Goal: Task Accomplishment & Management: Use online tool/utility

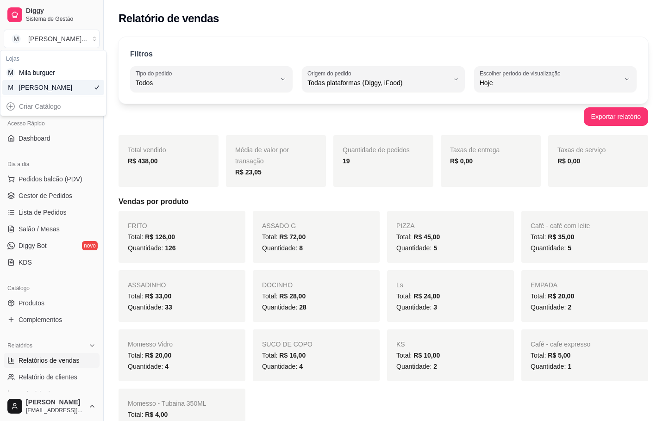
select select "ALL"
select select "0"
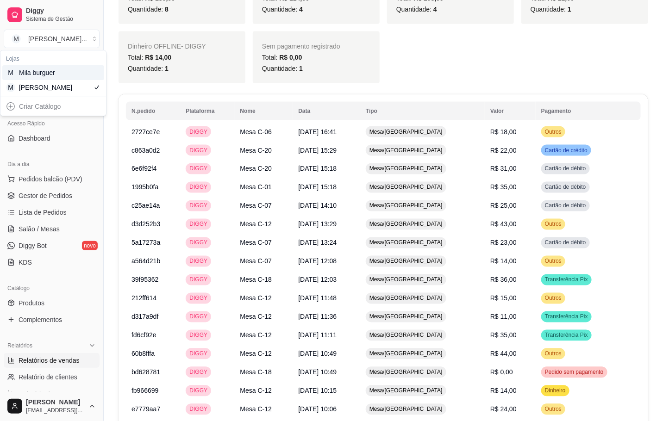
click at [29, 73] on div "Mila burguer" at bounding box center [40, 72] width 42 height 9
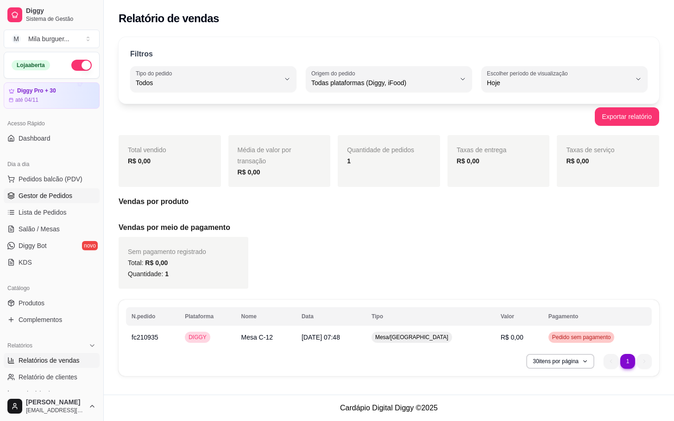
click at [58, 197] on span "Gestor de Pedidos" at bounding box center [46, 195] width 54 height 9
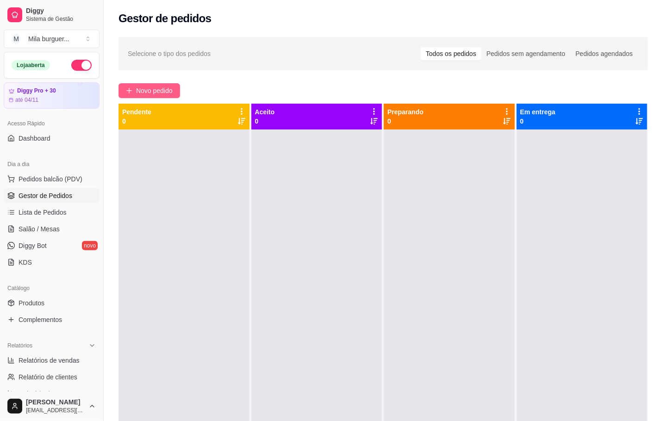
click at [145, 87] on span "Novo pedido" at bounding box center [154, 91] width 37 height 10
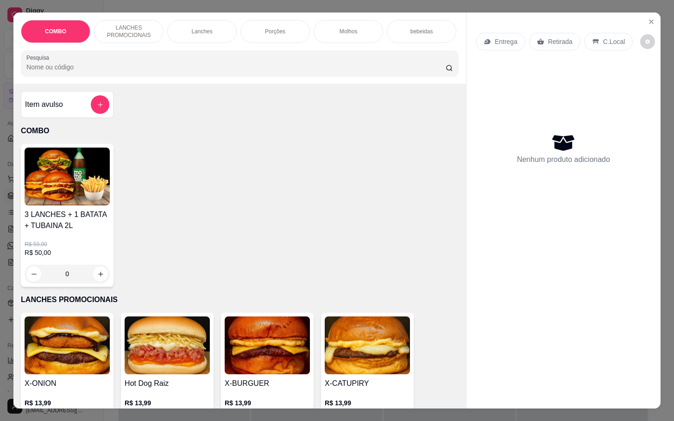
scroll to position [278, 0]
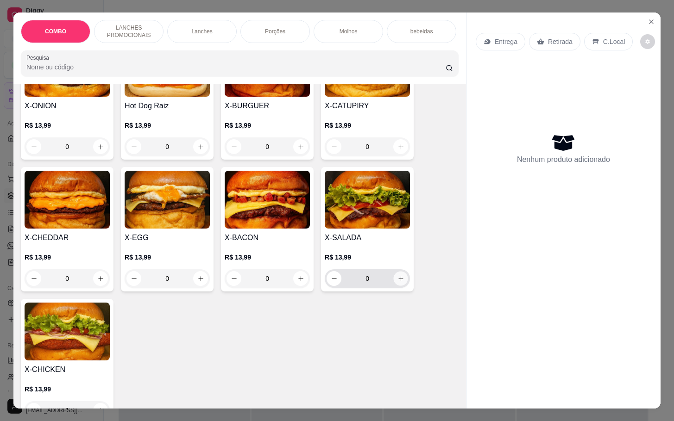
click at [399, 282] on icon "increase-product-quantity" at bounding box center [400, 279] width 7 height 7
type input "1"
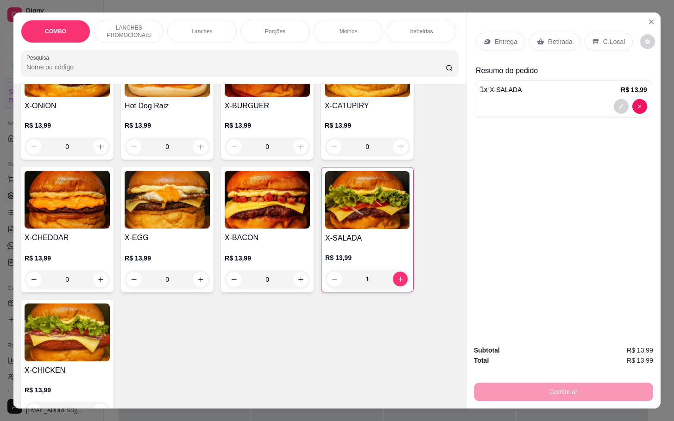
scroll to position [139, 0]
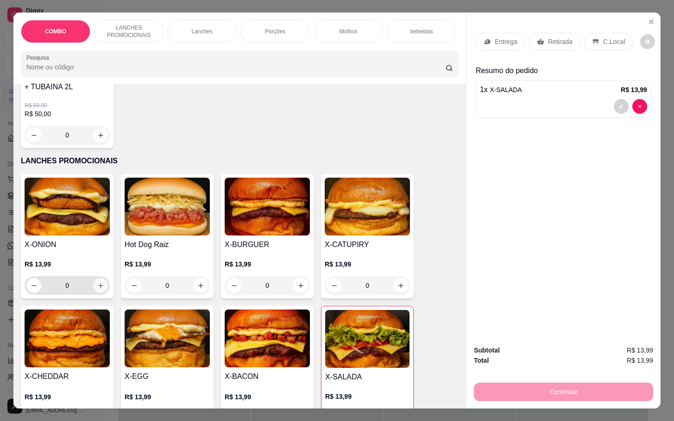
click at [97, 289] on icon "increase-product-quantity" at bounding box center [100, 285] width 7 height 7
type input "1"
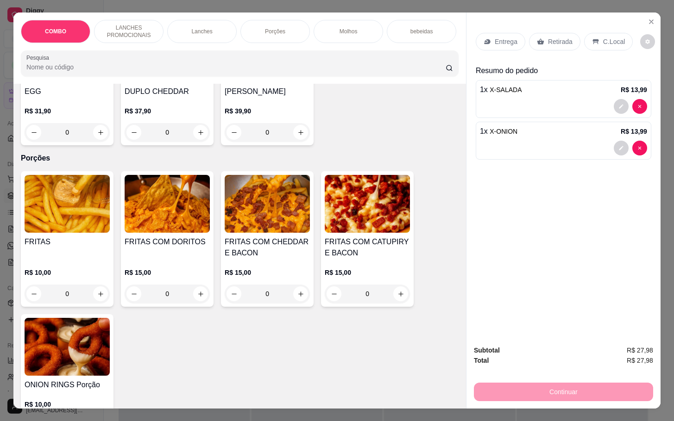
scroll to position [1111, 0]
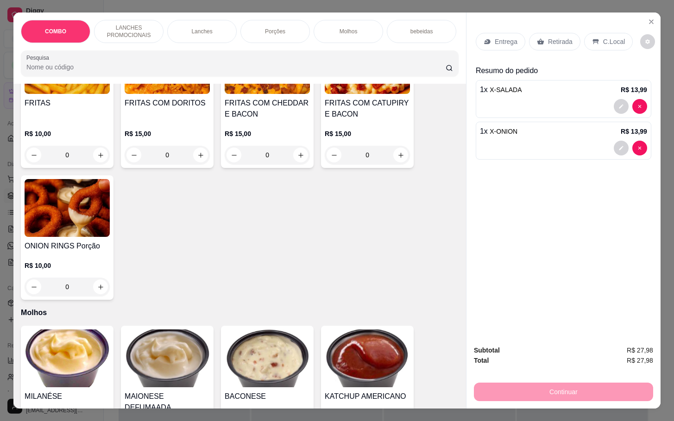
click at [96, 294] on div "0" at bounding box center [67, 287] width 85 height 19
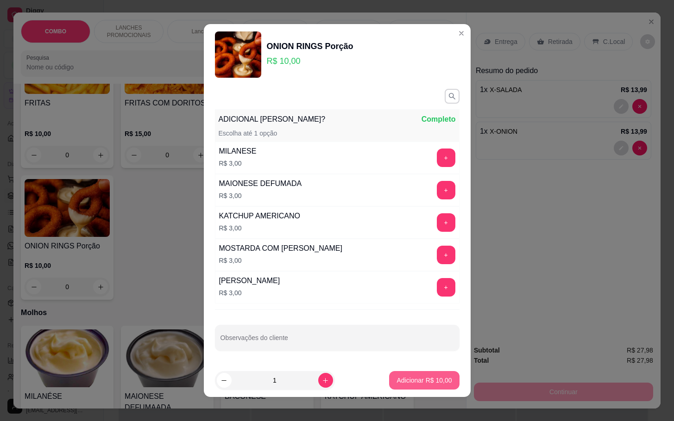
click at [420, 380] on p "Adicionar R$ 10,00" at bounding box center [423, 380] width 55 height 9
type input "1"
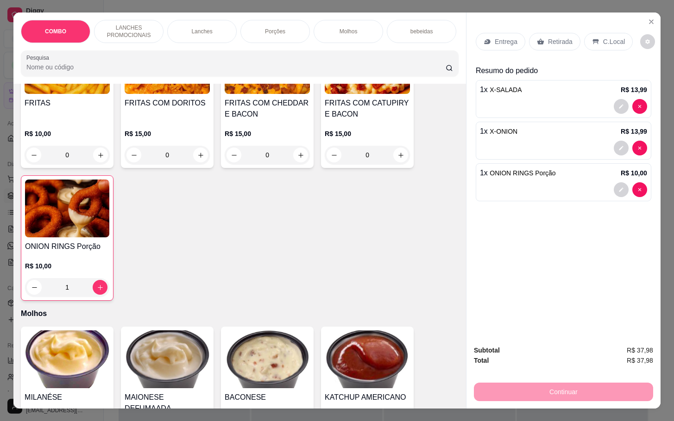
click at [540, 35] on div "Retirada" at bounding box center [554, 42] width 51 height 18
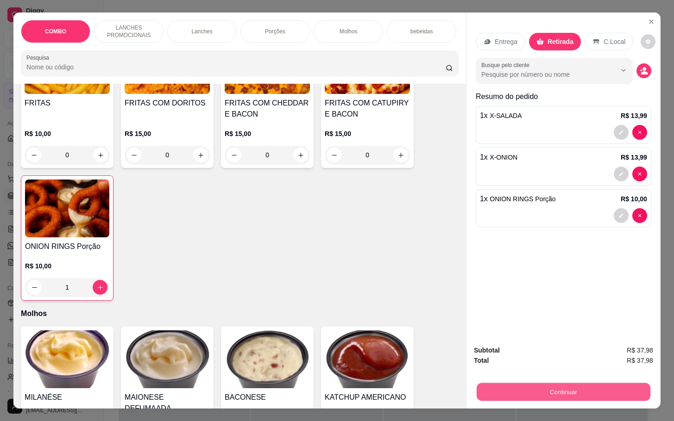
click at [563, 388] on button "Continuar" at bounding box center [564, 392] width 174 height 18
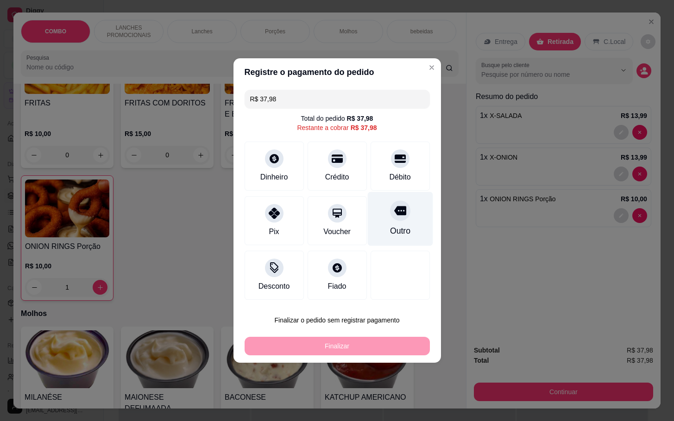
click at [389, 229] on div "Outro" at bounding box center [399, 231] width 20 height 12
type input "R$ 0,00"
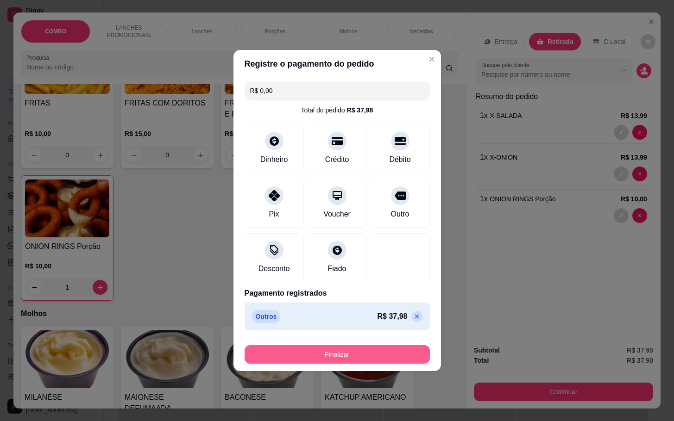
click at [347, 351] on button "Finalizar" at bounding box center [337, 354] width 185 height 19
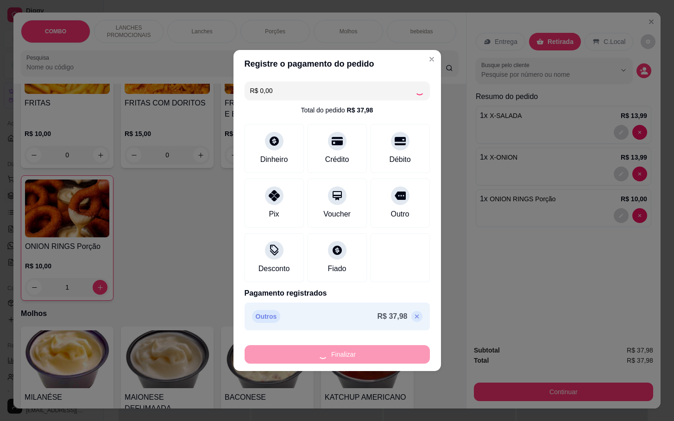
type input "0"
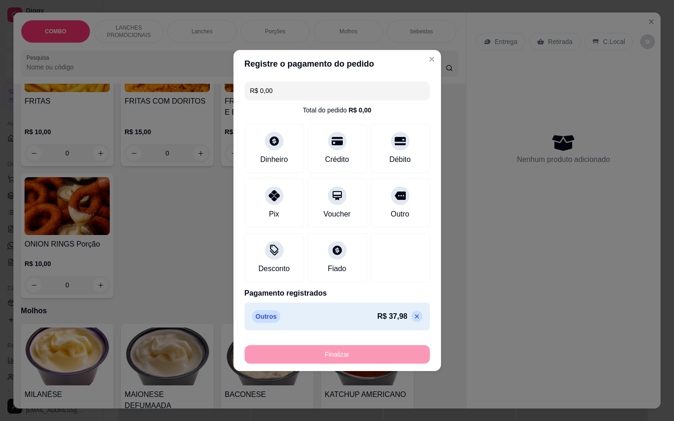
type input "-R$ 37,98"
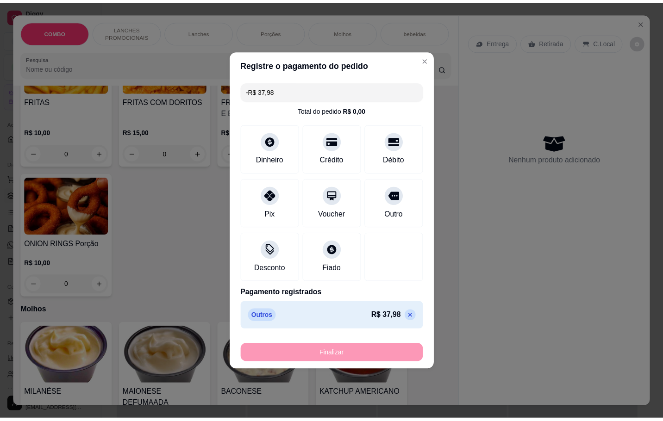
scroll to position [1109, 0]
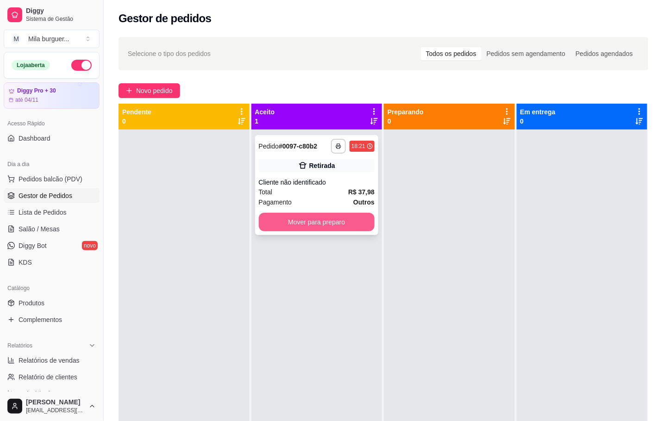
click at [352, 227] on button "Mover para preparo" at bounding box center [317, 222] width 116 height 19
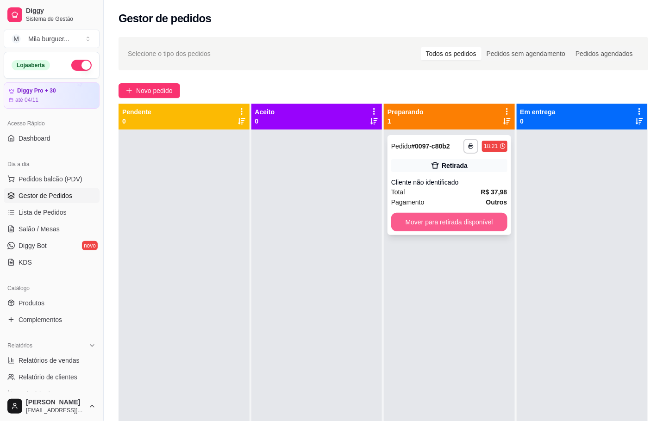
click at [411, 225] on button "Mover para retirada disponível" at bounding box center [449, 222] width 116 height 19
